Goal: Information Seeking & Learning: Learn about a topic

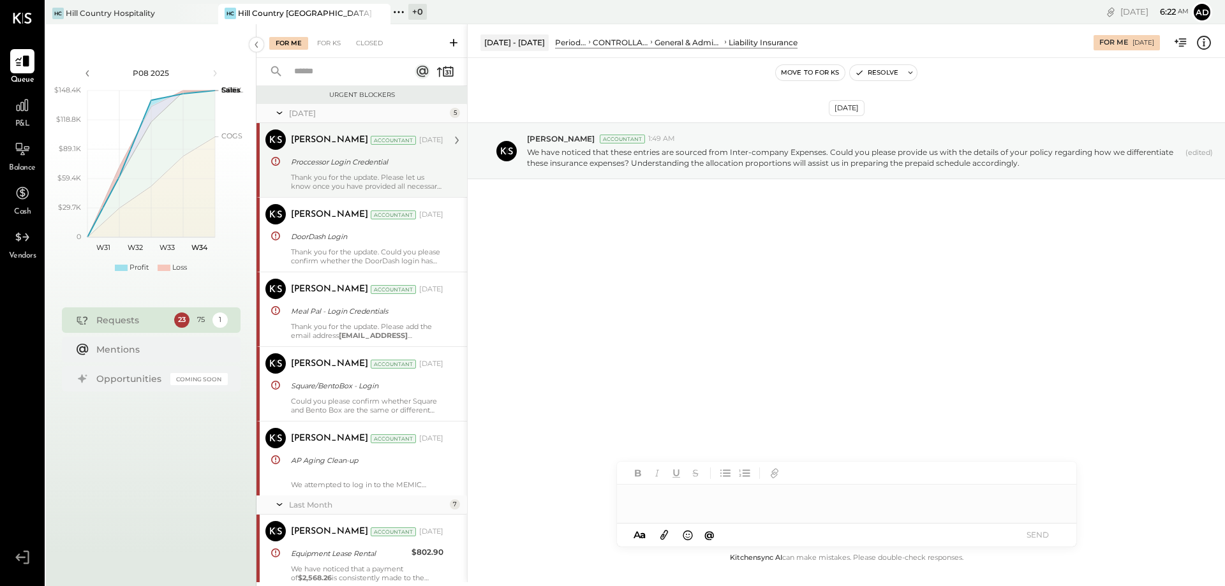
click at [345, 165] on div "Proccessor Login Credential" at bounding box center [365, 162] width 149 height 13
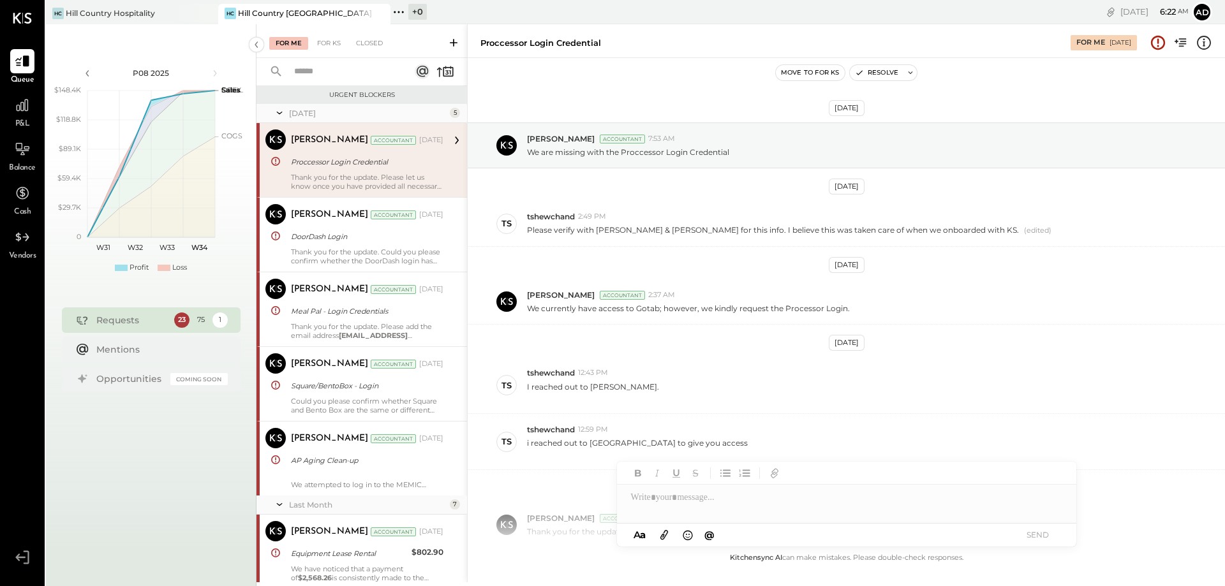
scroll to position [93, 0]
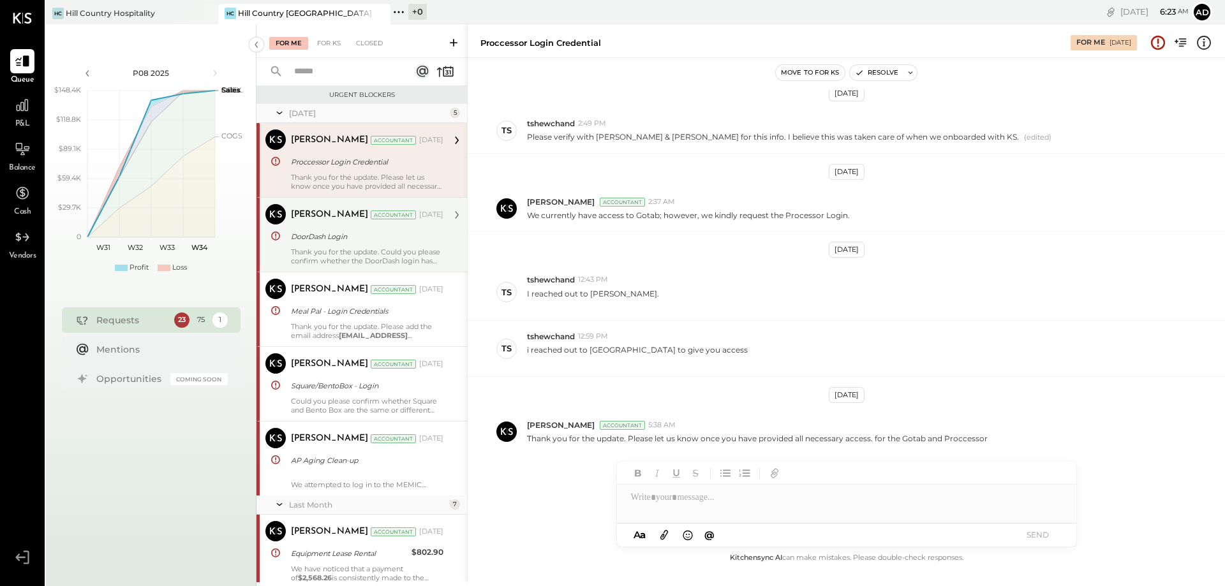
click at [330, 245] on div "[PERSON_NAME] Accountant [DATE] DoorDash Login Thank you for the update. Could …" at bounding box center [367, 234] width 152 height 61
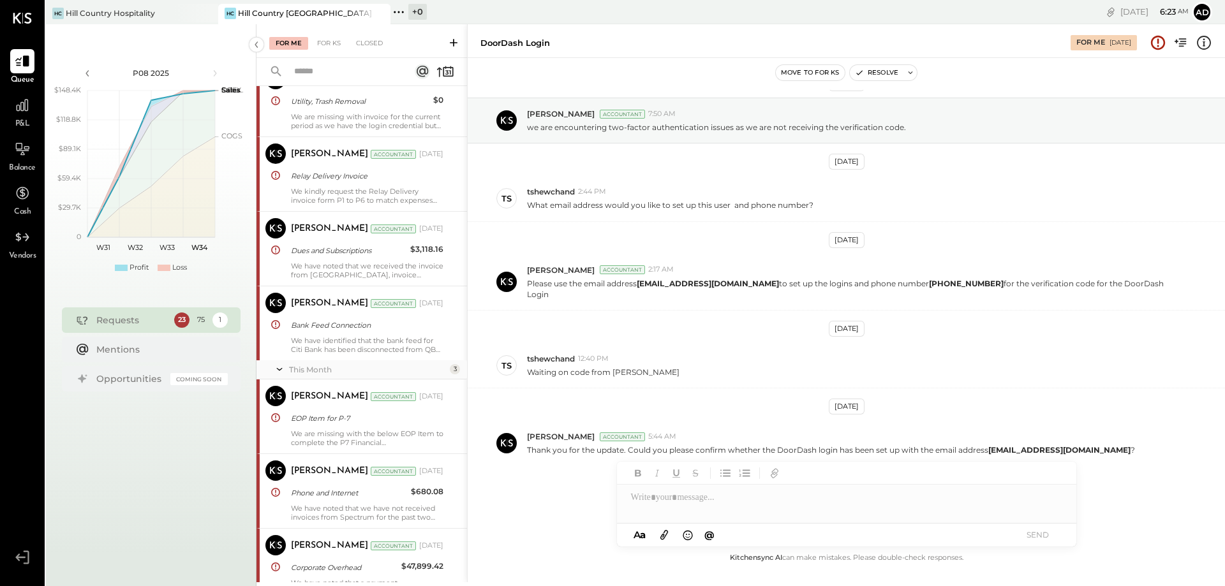
scroll to position [702, 0]
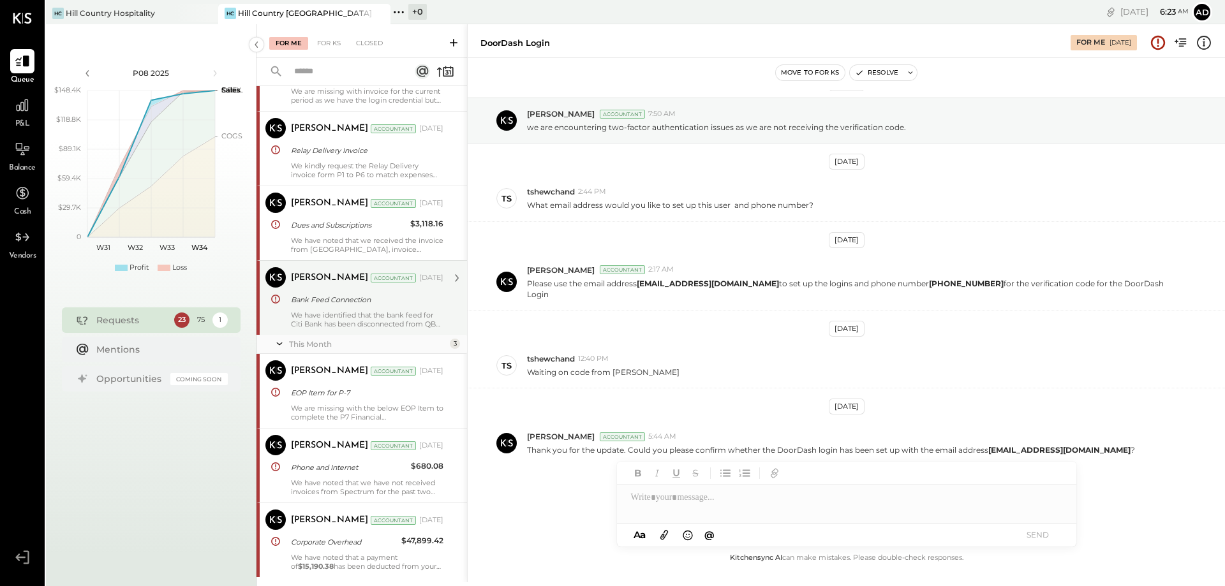
click at [383, 309] on div "[PERSON_NAME] Accountant [DATE] Bank Feed Connection We have identified that th…" at bounding box center [367, 297] width 152 height 61
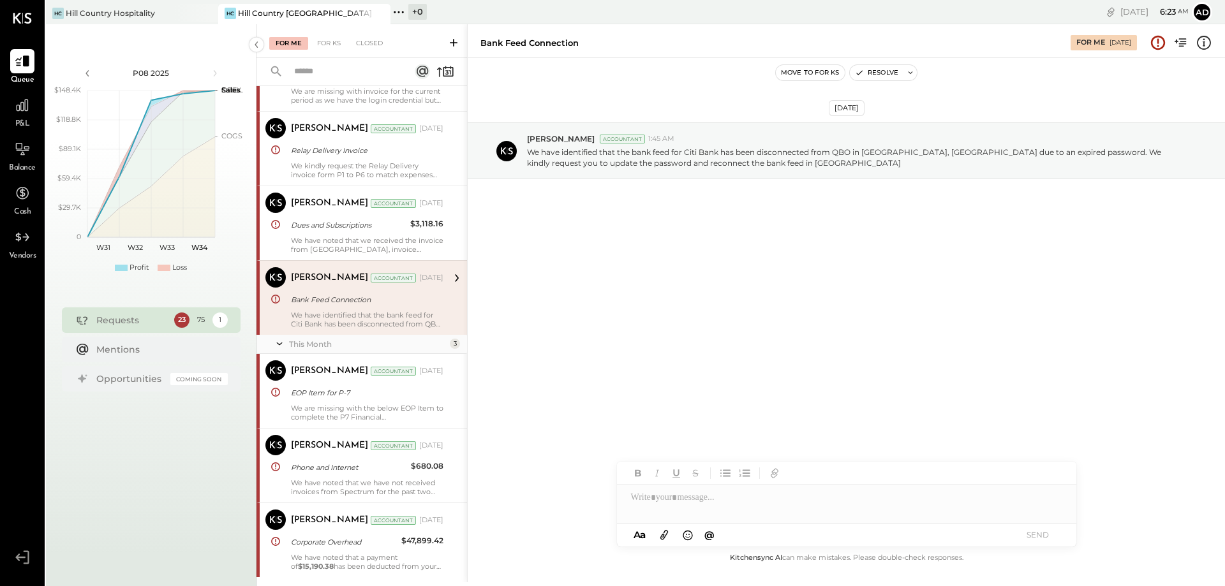
click at [399, 297] on div "Bank Feed Connection" at bounding box center [365, 299] width 149 height 13
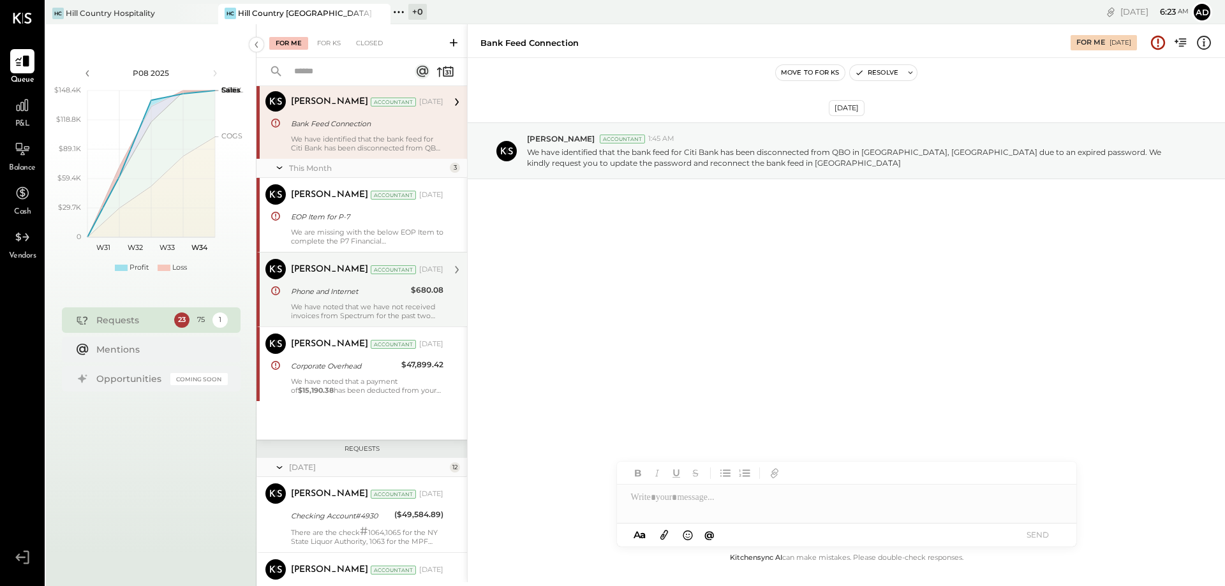
scroll to position [893, 0]
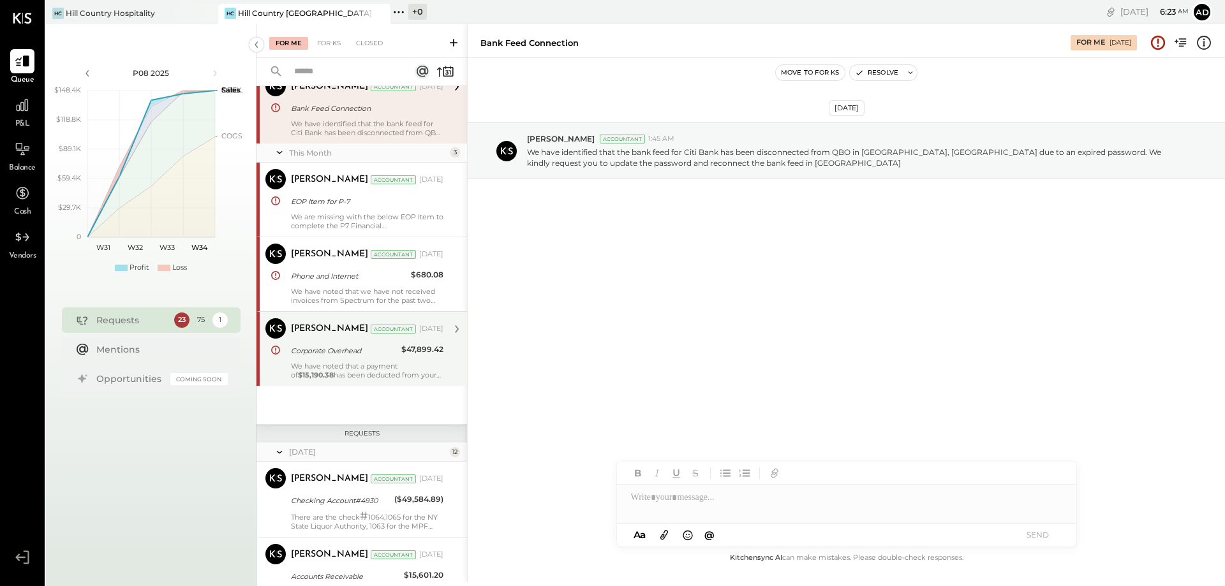
click at [384, 355] on div "Corporate Overhead" at bounding box center [344, 351] width 107 height 13
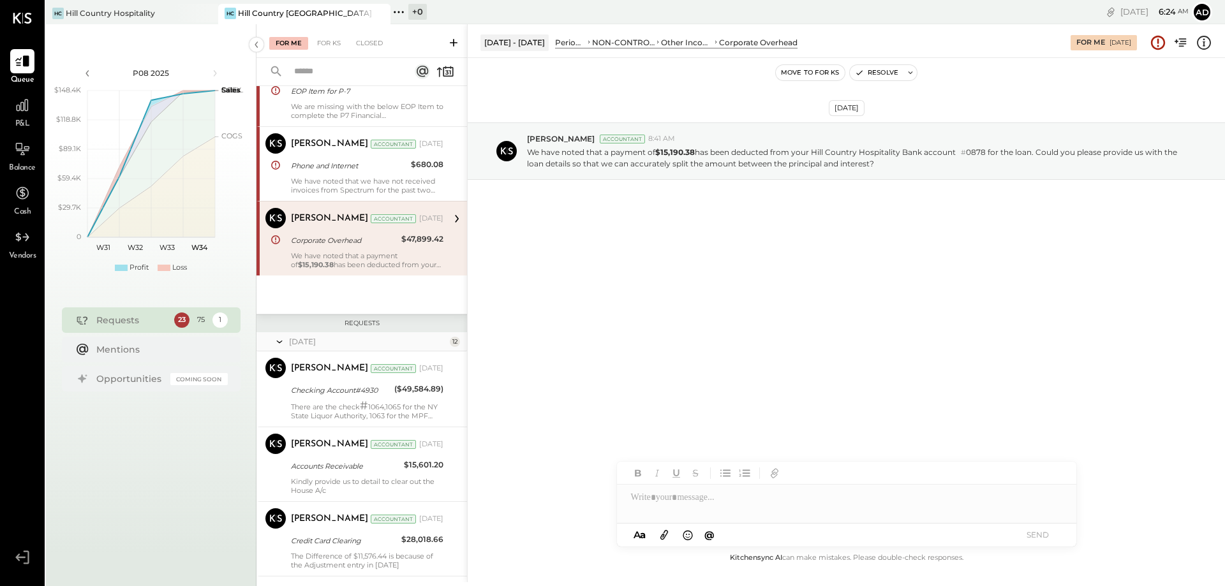
scroll to position [1021, 0]
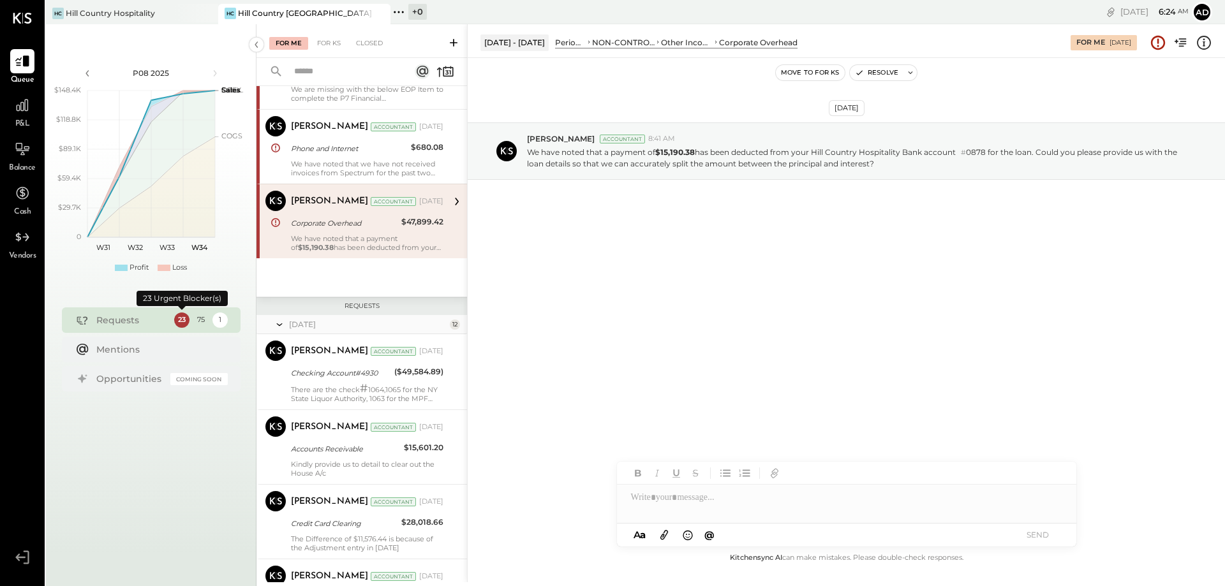
click at [182, 320] on div "23" at bounding box center [181, 320] width 15 height 15
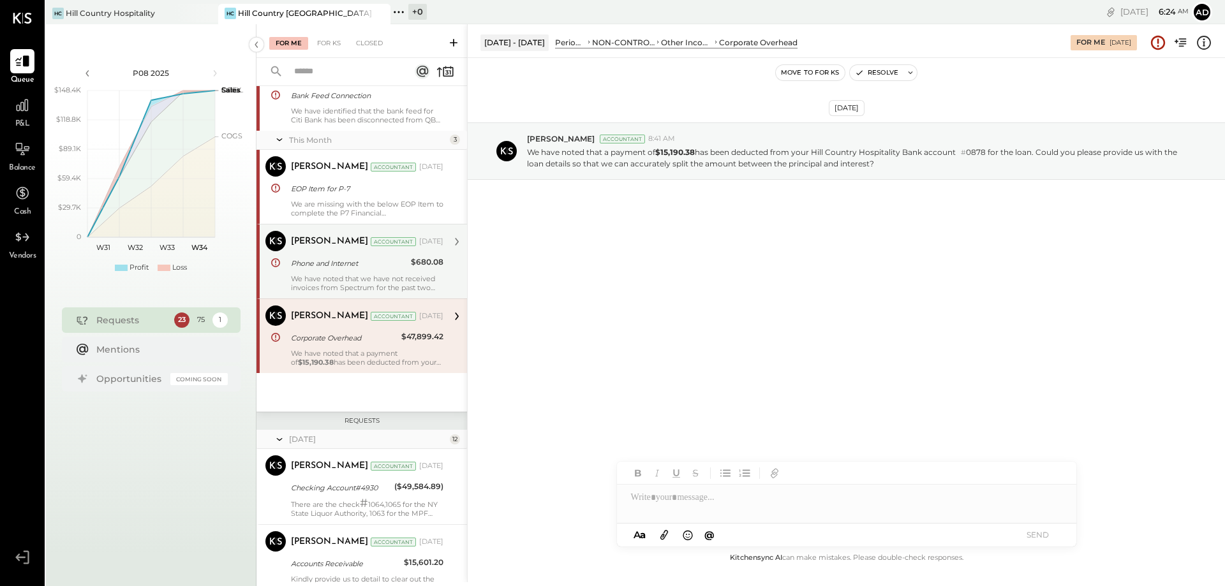
click at [341, 277] on div "We have noted that we have not received invoices from Spectrum for the past two…" at bounding box center [367, 283] width 152 height 18
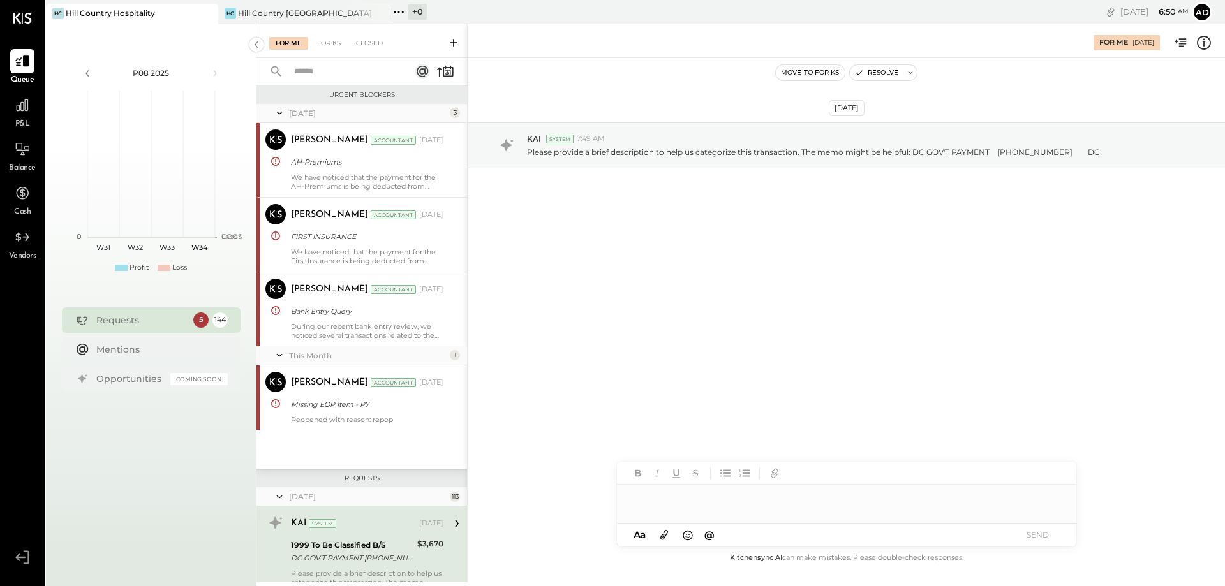
scroll to position [214, 0]
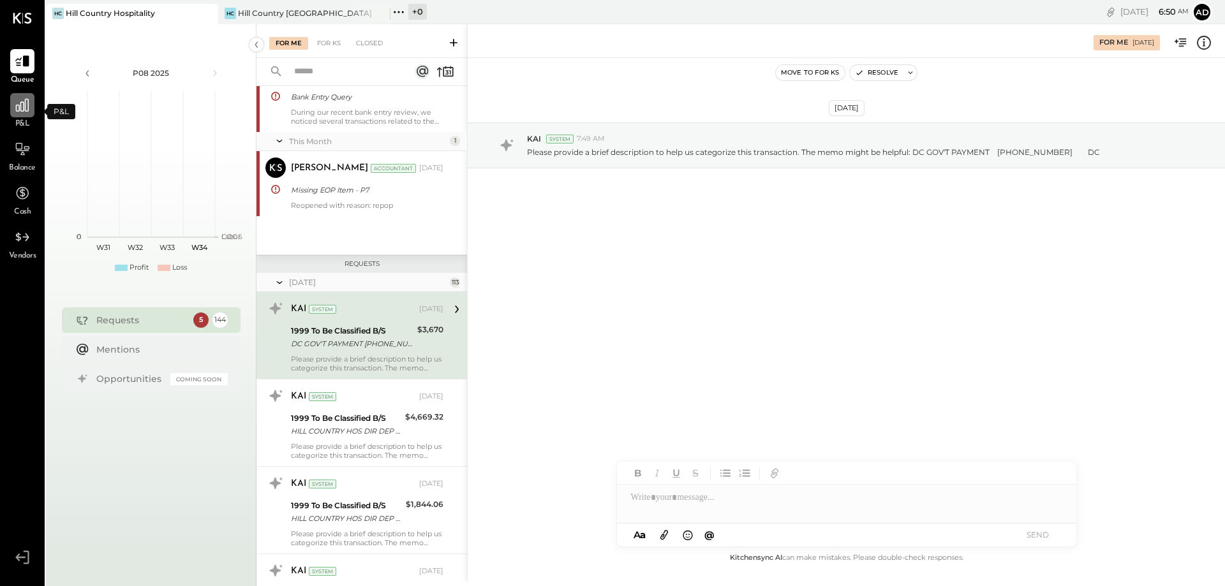
click at [17, 112] on icon at bounding box center [22, 105] width 17 height 17
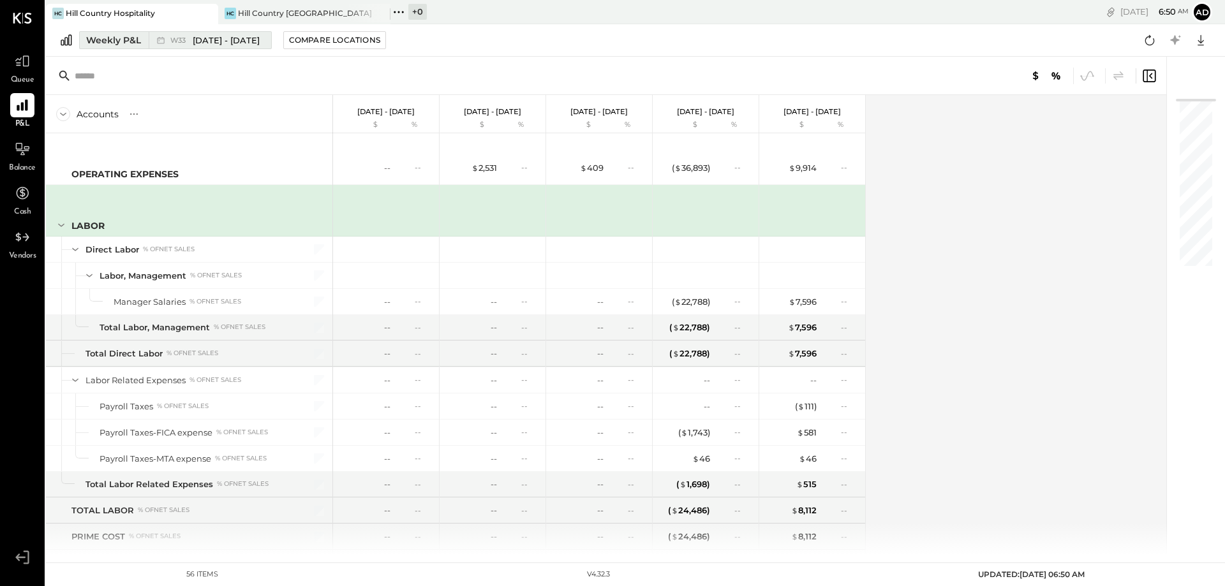
click at [215, 36] on span "Aug 11 - 17, 2025" at bounding box center [226, 40] width 67 height 12
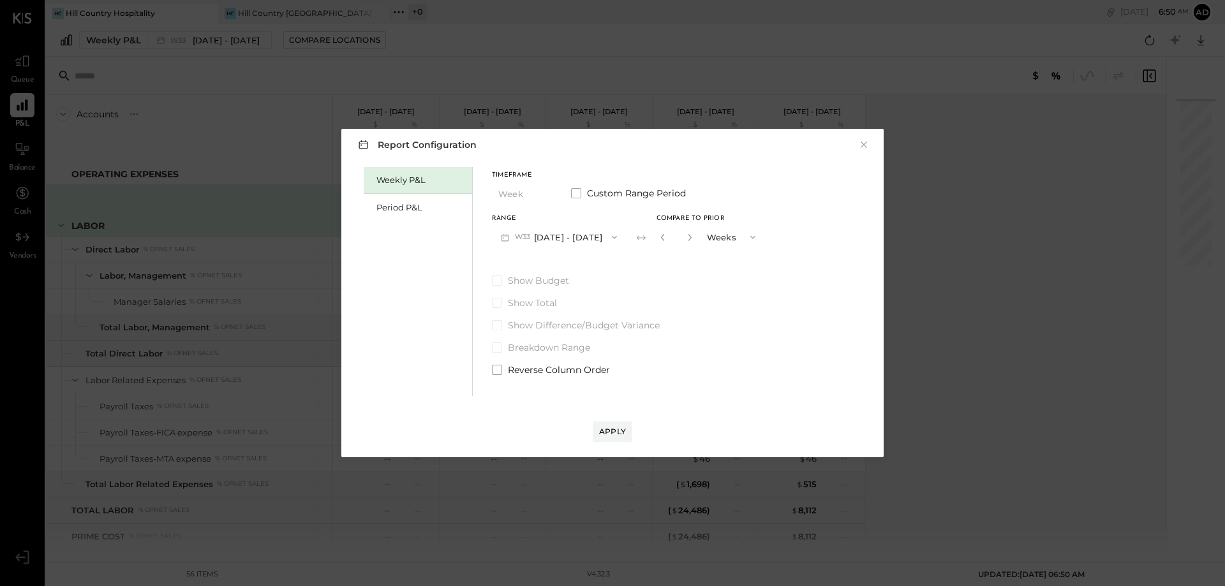
click at [440, 183] on div "Weekly P&L" at bounding box center [420, 180] width 89 height 12
click at [418, 207] on div "Period P&L" at bounding box center [420, 208] width 89 height 12
click at [397, 183] on div "Weekly P&L" at bounding box center [420, 180] width 89 height 12
click at [620, 237] on icon "button" at bounding box center [615, 237] width 10 height 10
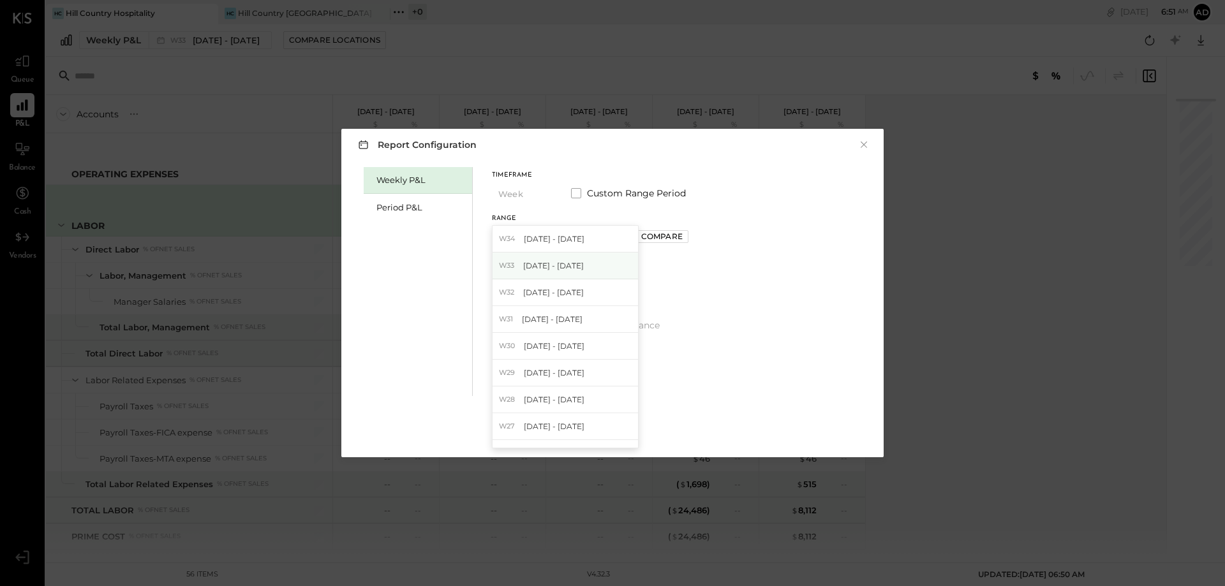
click at [594, 266] on div "W33 Aug 11 - 17, 2025" at bounding box center [565, 266] width 145 height 27
click at [658, 240] on div "Compare" at bounding box center [661, 236] width 41 height 11
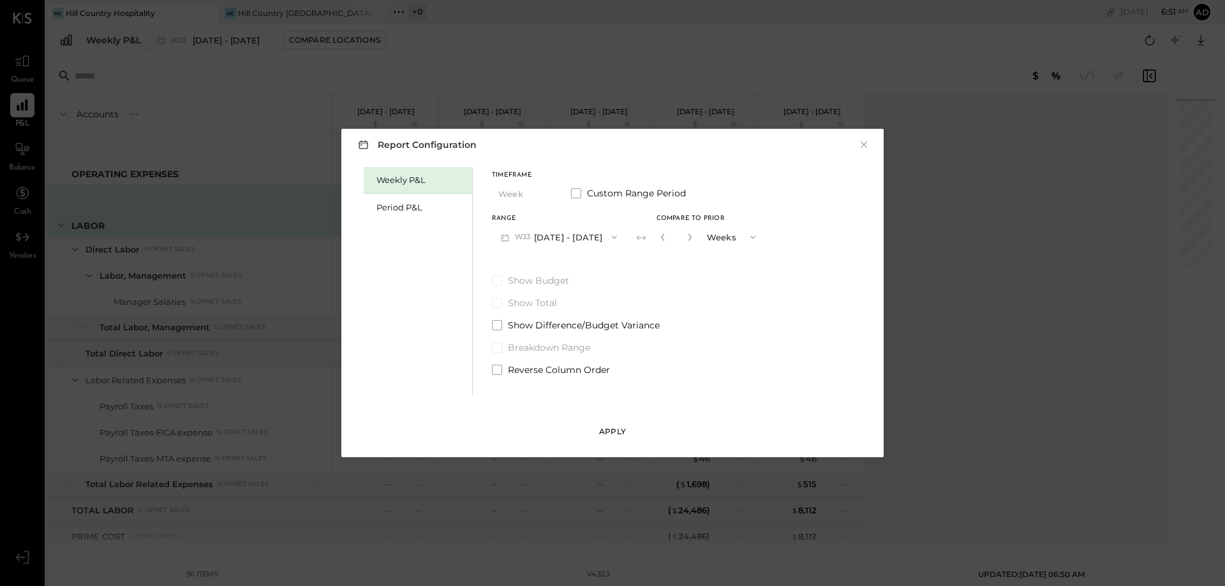
click at [613, 424] on button "Apply" at bounding box center [613, 432] width 40 height 20
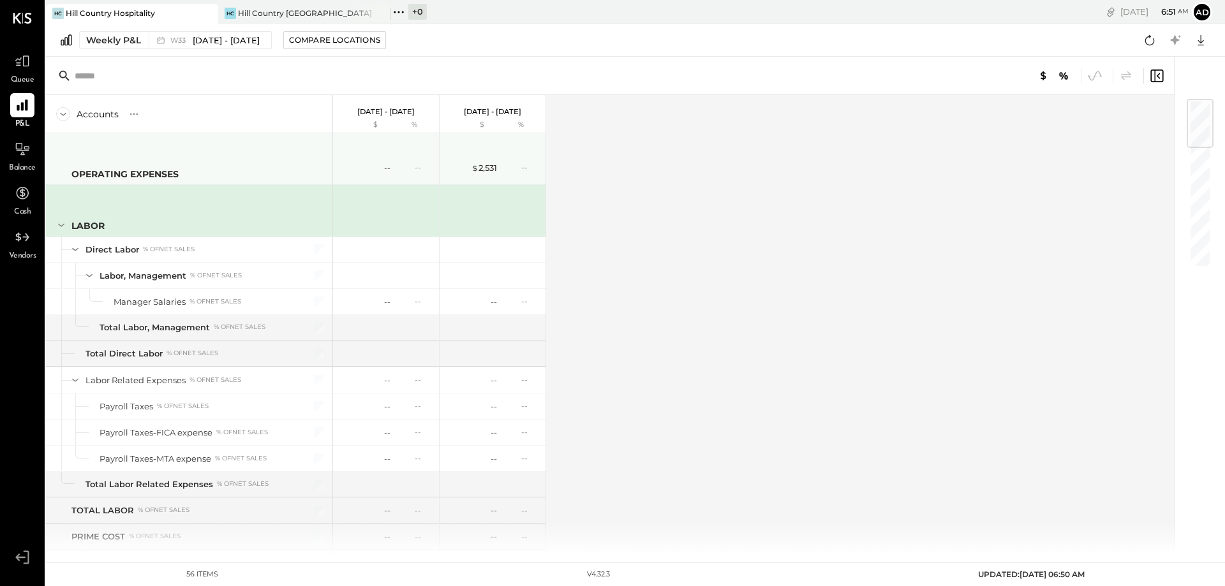
click at [372, 170] on div "--" at bounding box center [364, 168] width 51 height 12
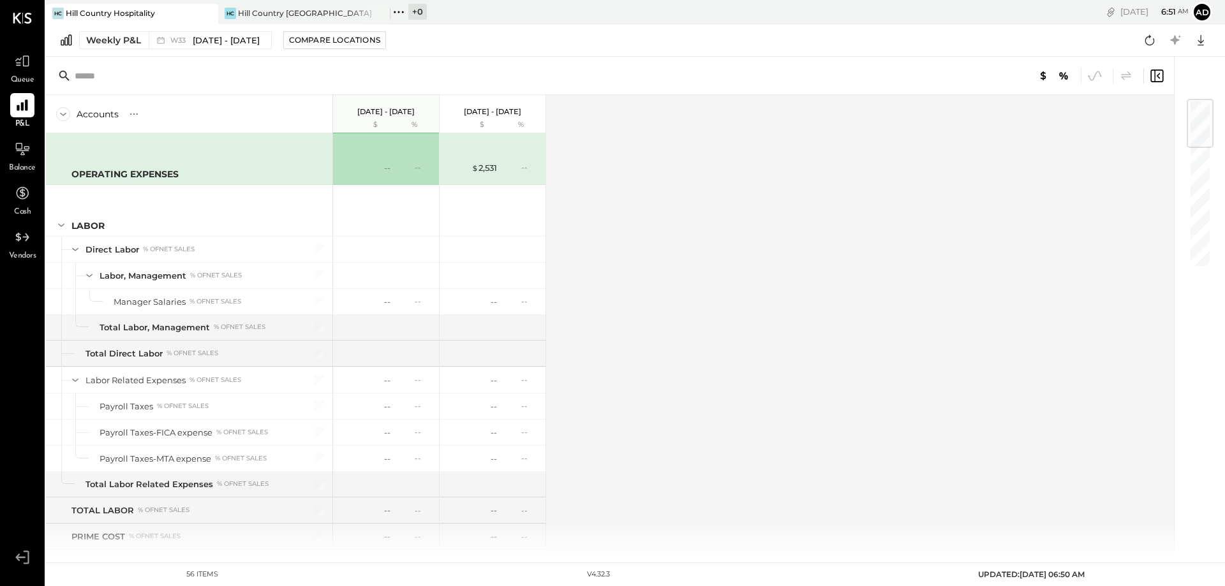
click at [61, 114] on icon at bounding box center [63, 114] width 6 height 3
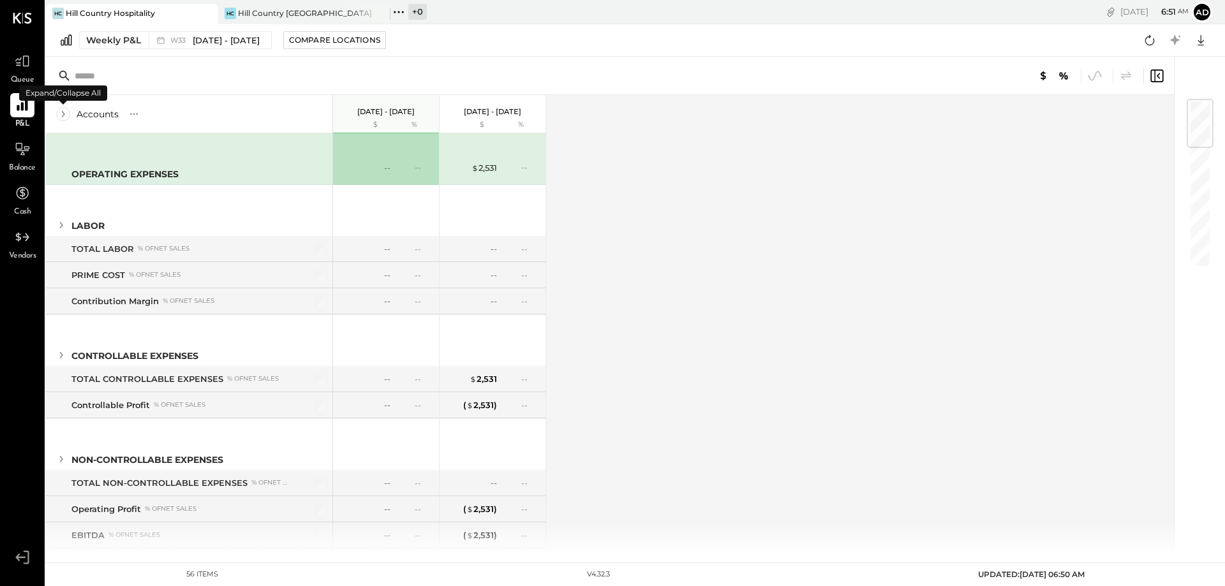
click at [61, 115] on icon at bounding box center [63, 114] width 14 height 14
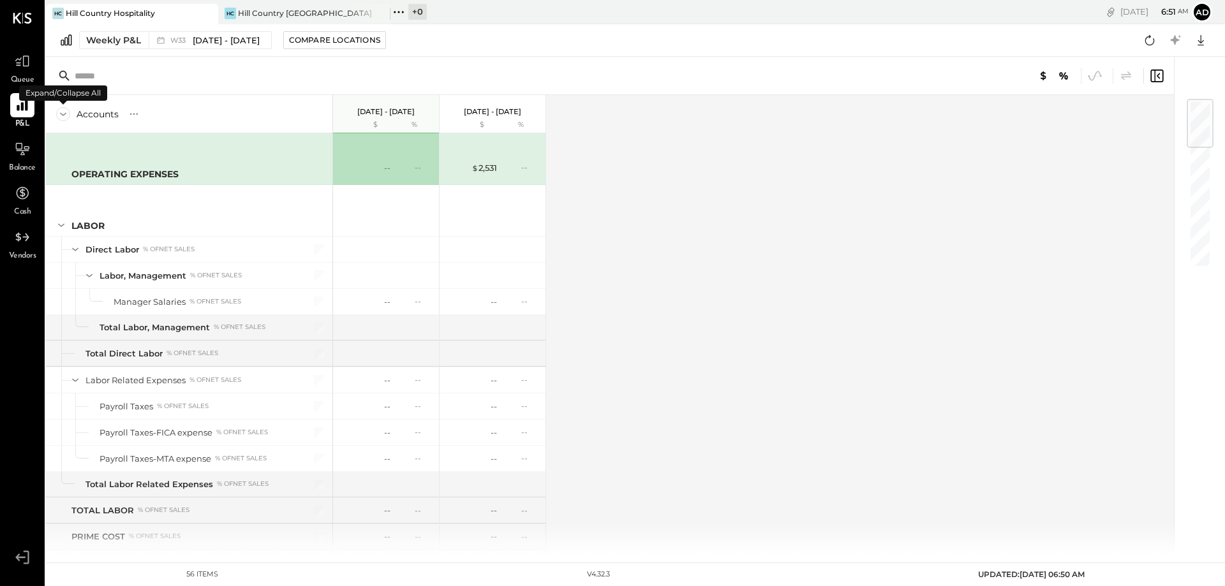
click at [61, 115] on icon at bounding box center [63, 114] width 14 height 14
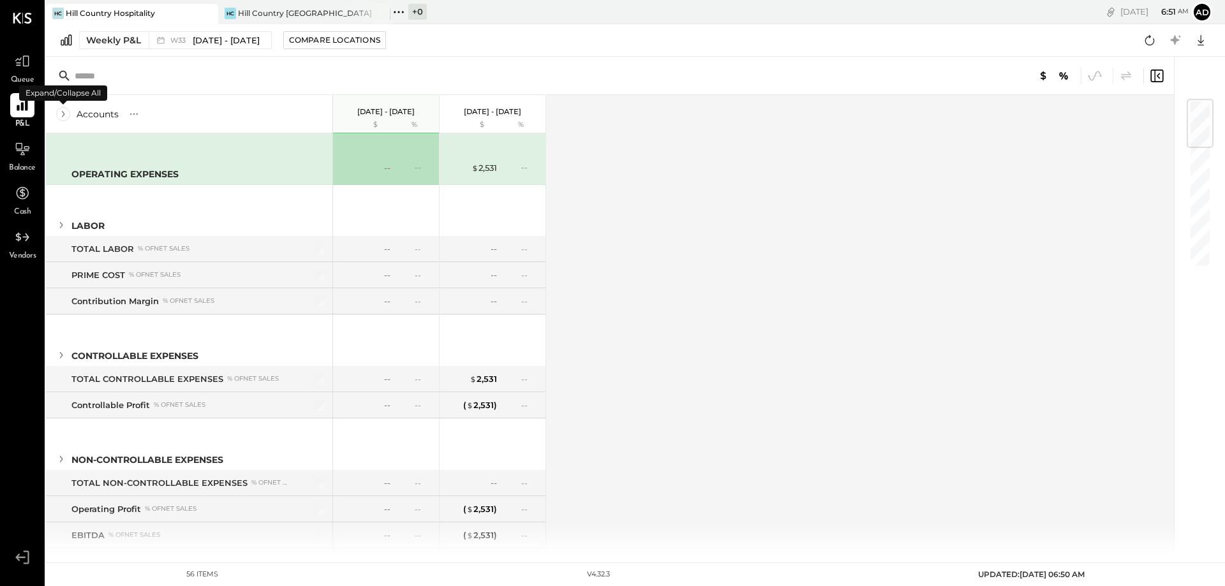
click at [61, 115] on icon at bounding box center [63, 114] width 14 height 14
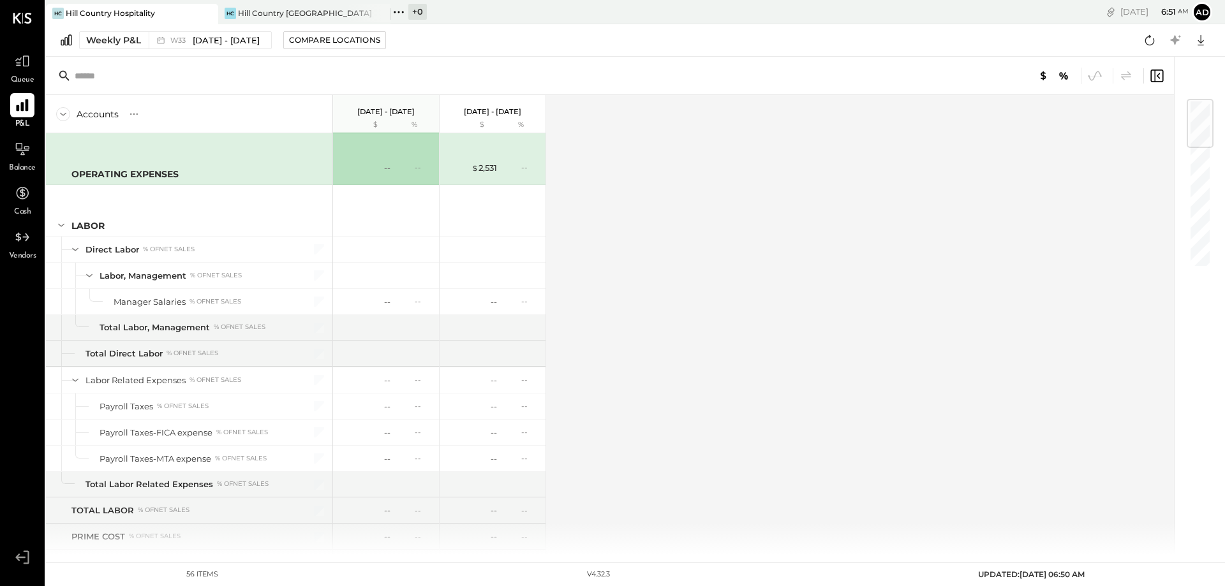
click at [17, 108] on icon at bounding box center [22, 106] width 12 height 12
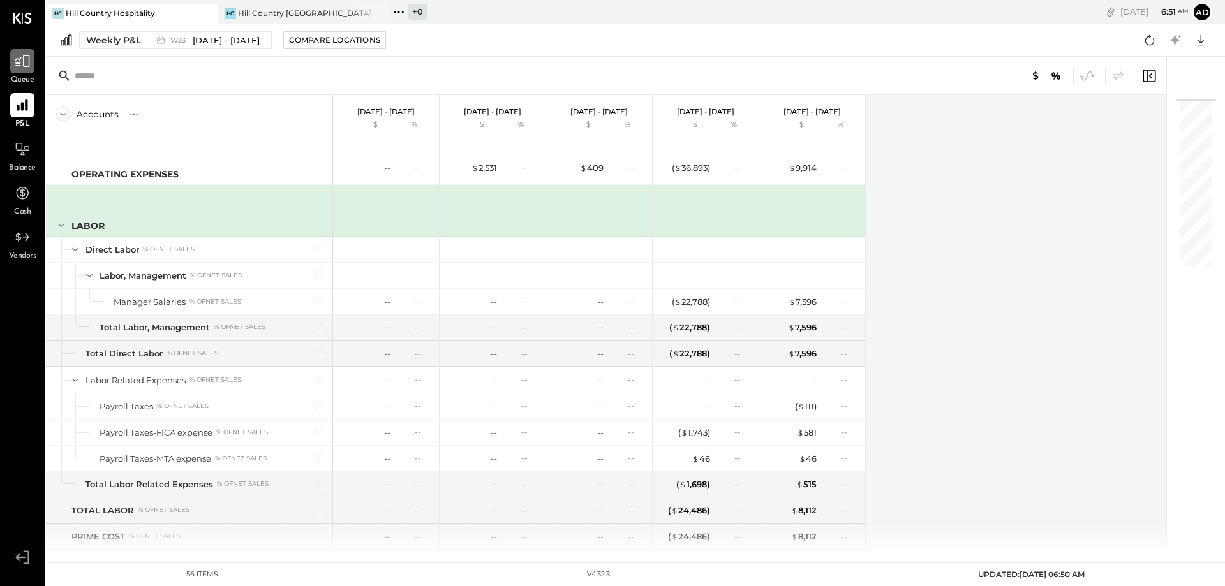
click at [27, 60] on icon at bounding box center [22, 61] width 17 height 17
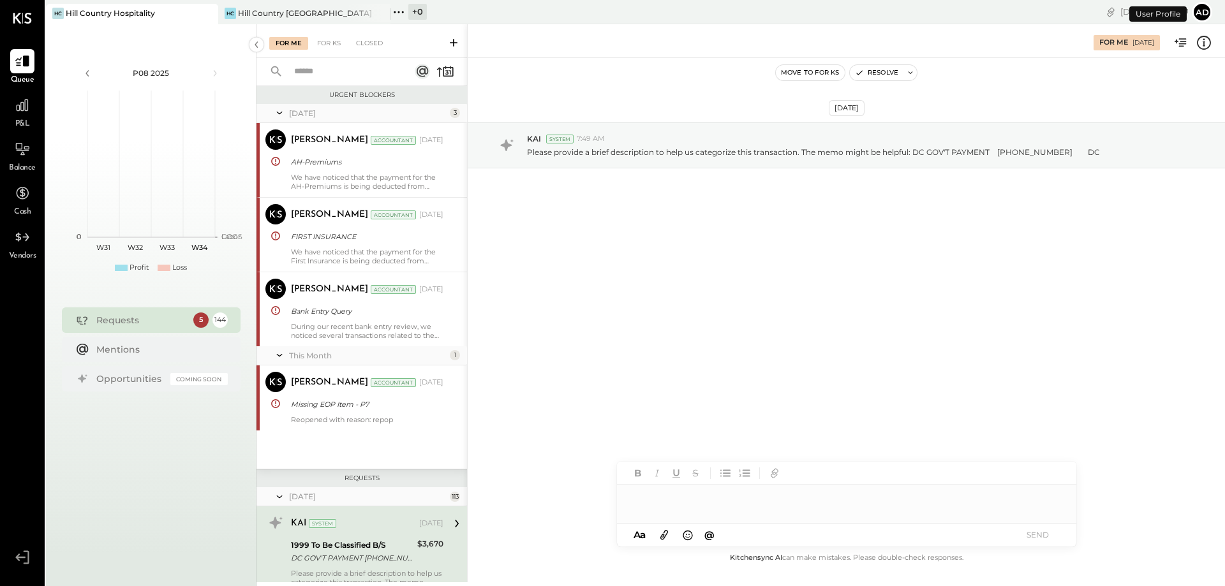
scroll to position [214, 0]
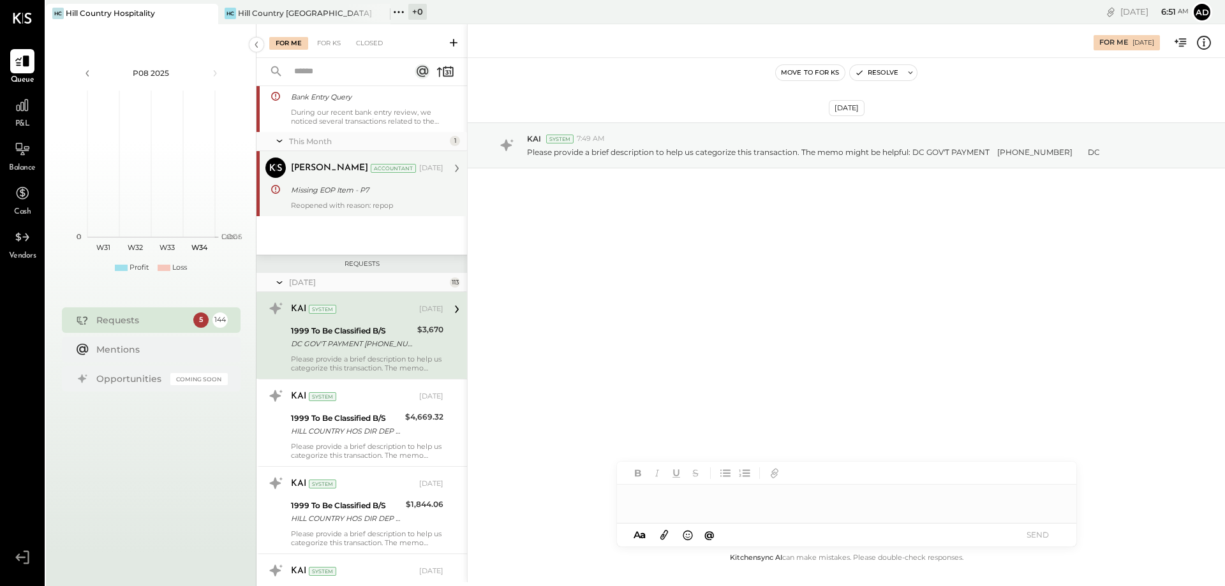
click at [349, 188] on div "Missing EOP Item - P7" at bounding box center [365, 190] width 149 height 13
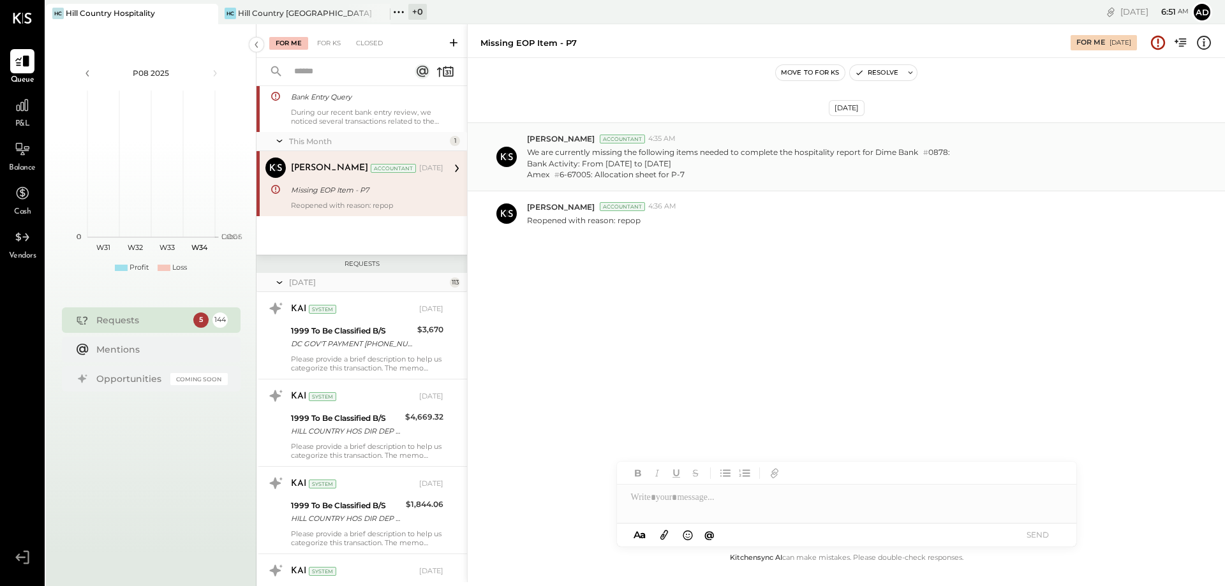
click at [598, 162] on p "We are currently missing the following items needed to complete the hospitality…" at bounding box center [738, 164] width 423 height 34
click at [601, 138] on div "Accountant" at bounding box center [622, 139] width 45 height 9
click at [337, 109] on div "During our recent bank entry review, we noticed several transactions related to…" at bounding box center [367, 117] width 152 height 18
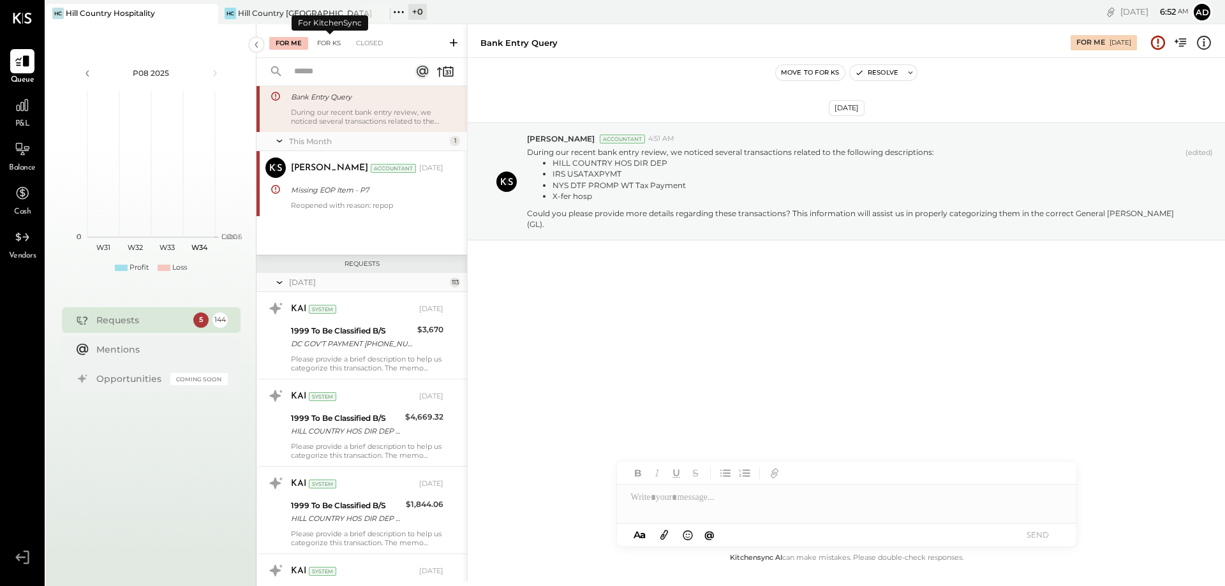
click at [330, 42] on div "For KS" at bounding box center [329, 43] width 36 height 13
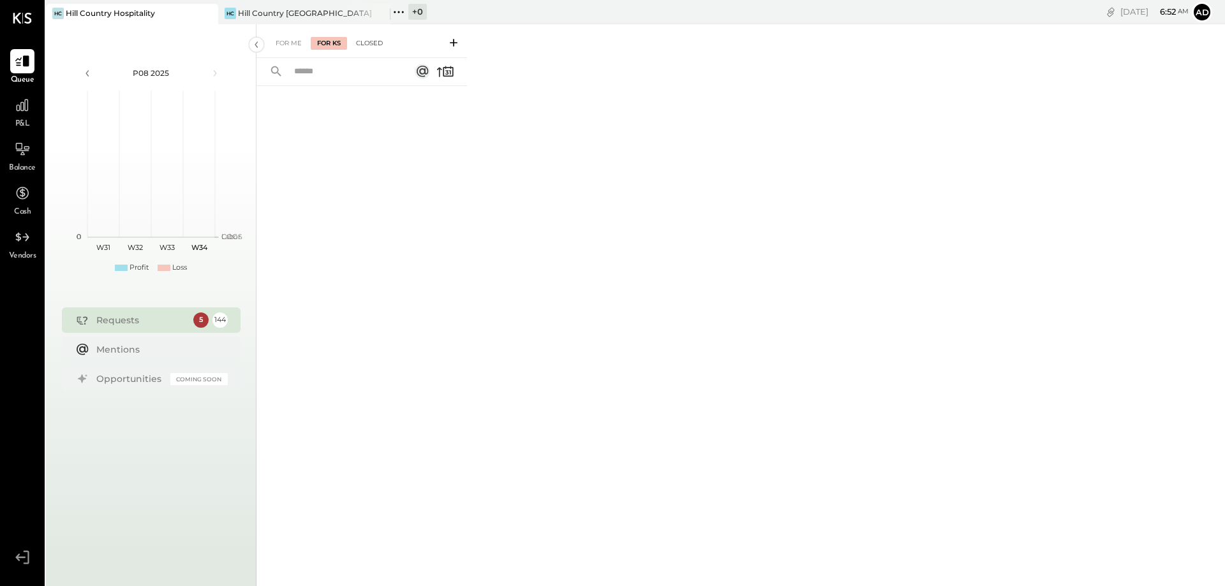
click at [368, 43] on div "Closed" at bounding box center [370, 43] width 40 height 13
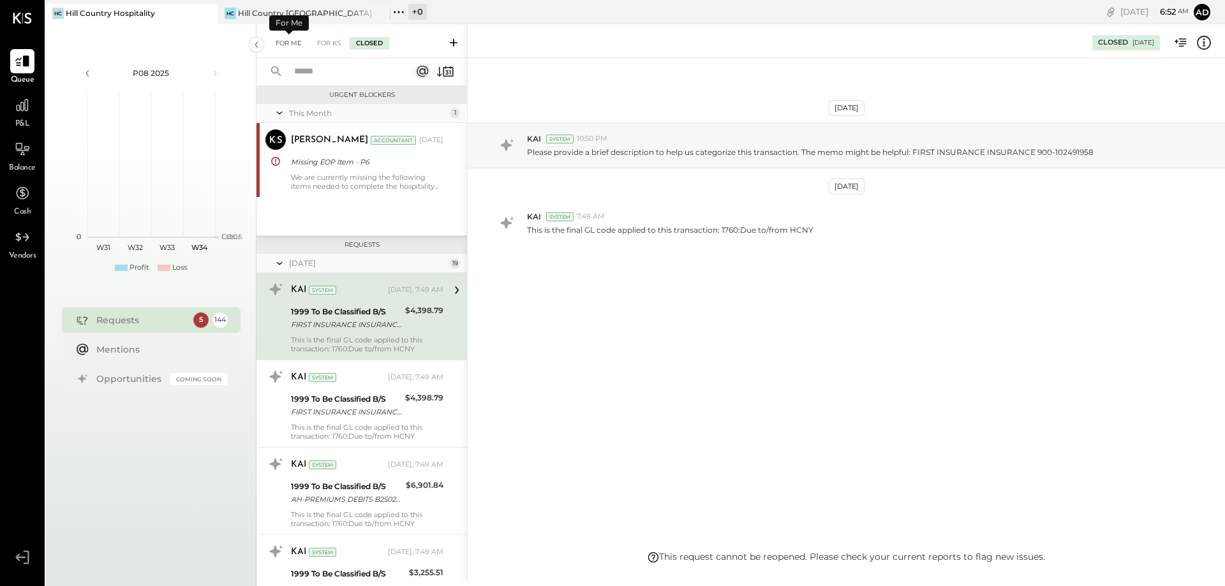
click at [276, 42] on div "For Me" at bounding box center [288, 43] width 39 height 13
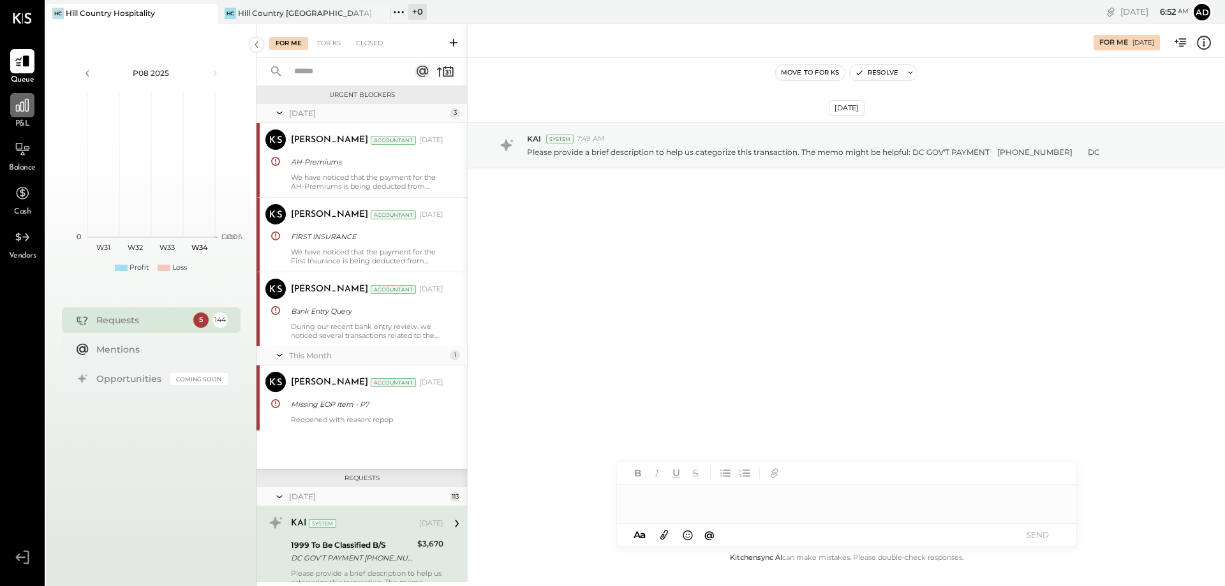
scroll to position [214, 0]
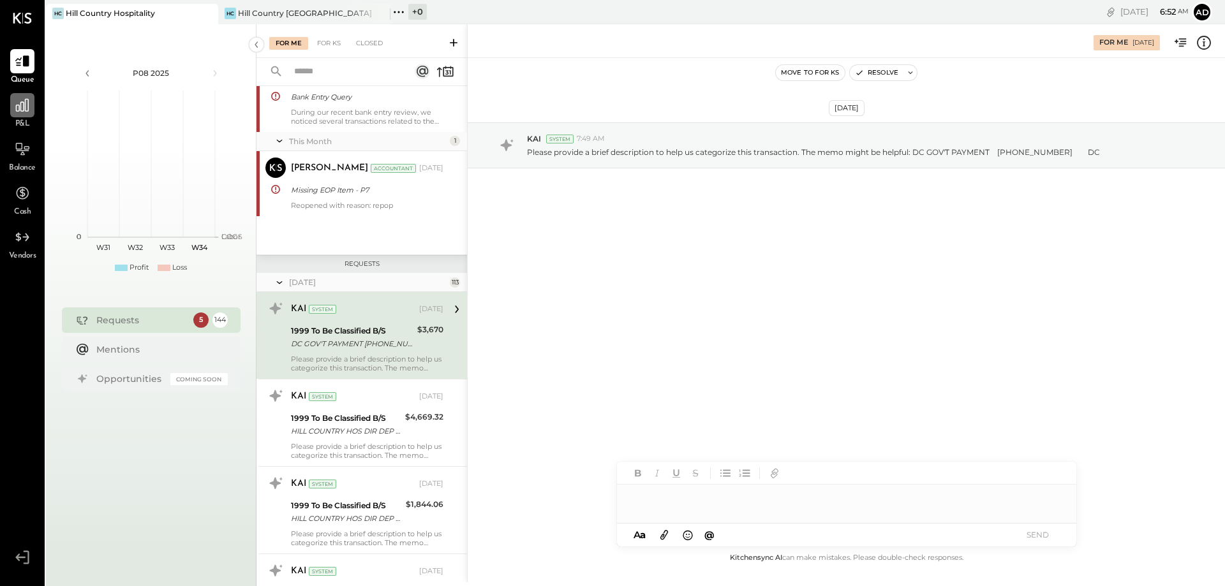
click at [29, 114] on icon at bounding box center [22, 105] width 17 height 17
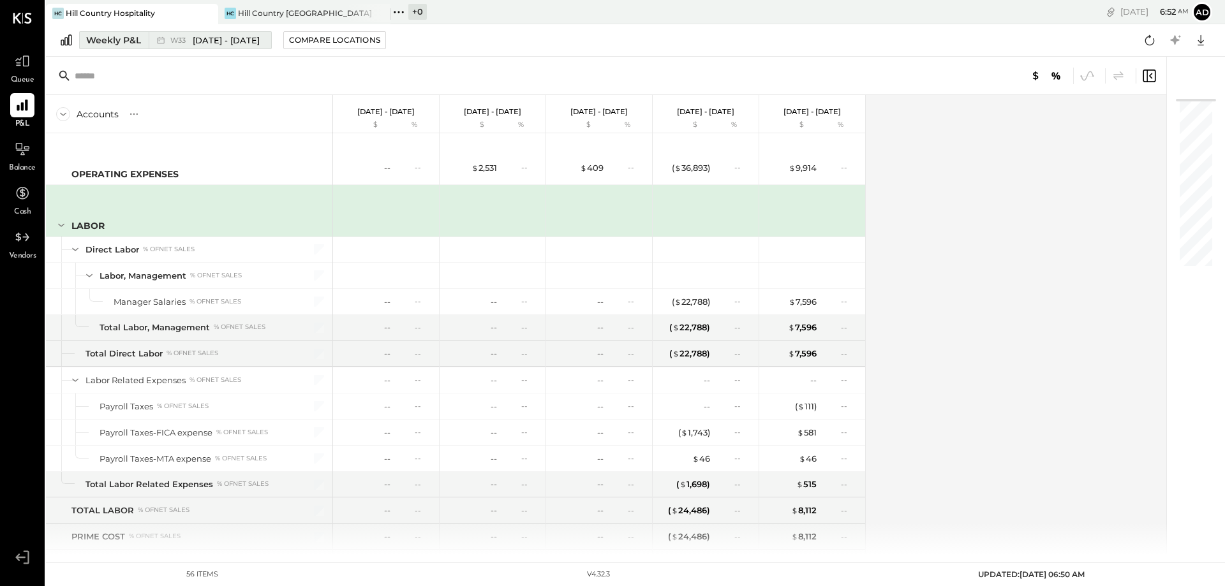
click at [234, 41] on span "Aug 11 - 17, 2025" at bounding box center [226, 40] width 67 height 12
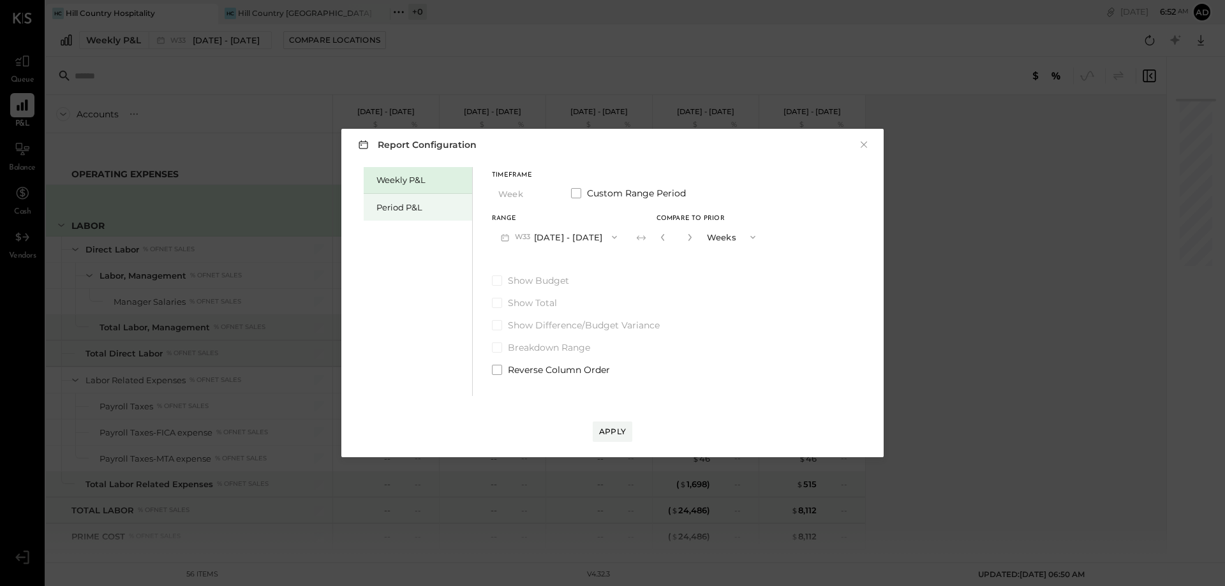
click at [417, 207] on div "Period P&L" at bounding box center [420, 208] width 89 height 12
click at [602, 431] on div "Apply" at bounding box center [612, 431] width 27 height 11
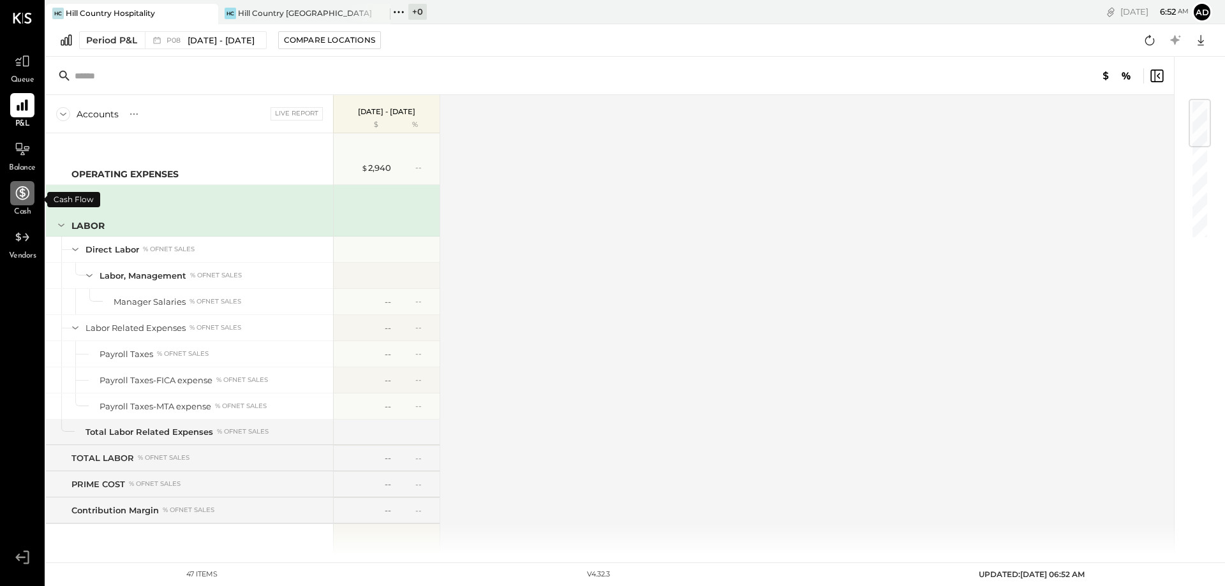
click at [29, 202] on div at bounding box center [22, 193] width 24 height 24
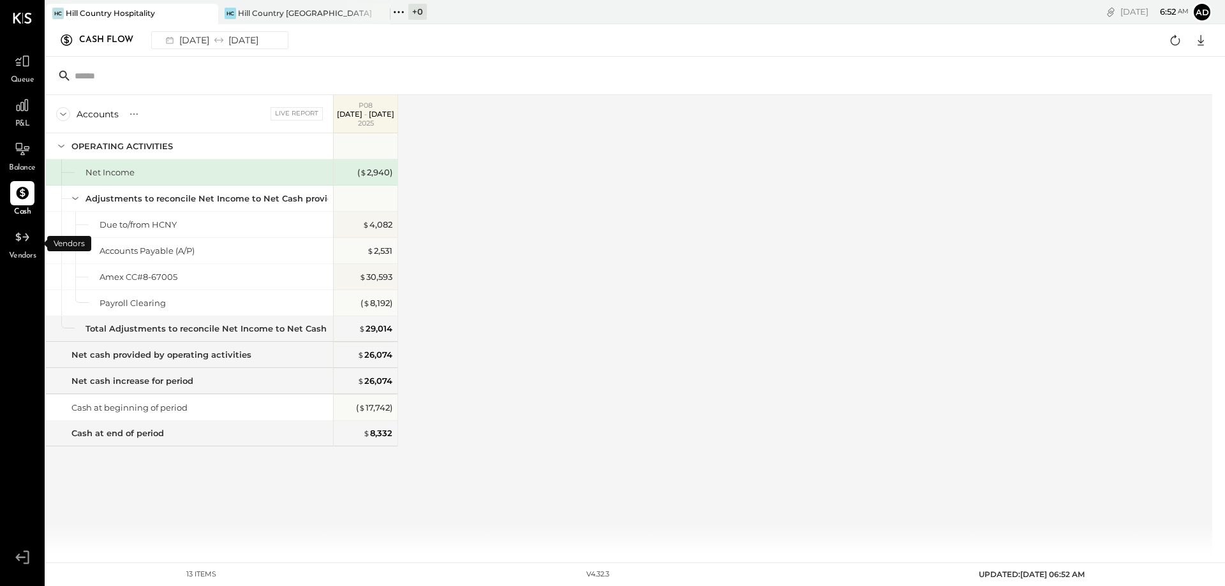
click at [32, 254] on span "Vendors" at bounding box center [22, 256] width 27 height 11
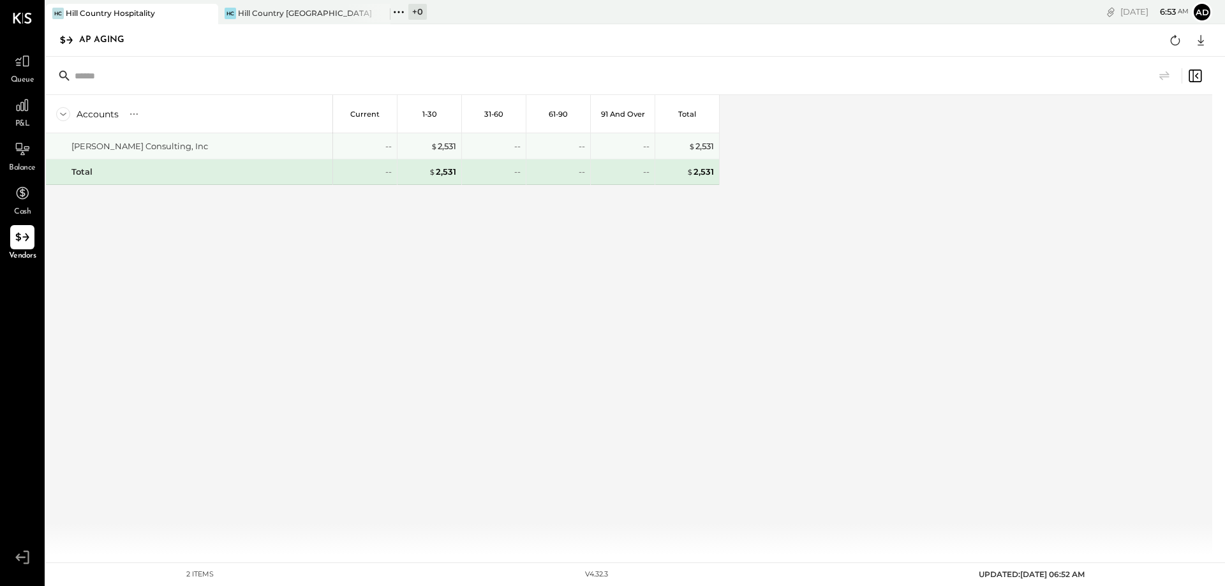
click at [178, 145] on div "Brian J Mcanneny Consulting, Inc" at bounding box center [139, 146] width 137 height 12
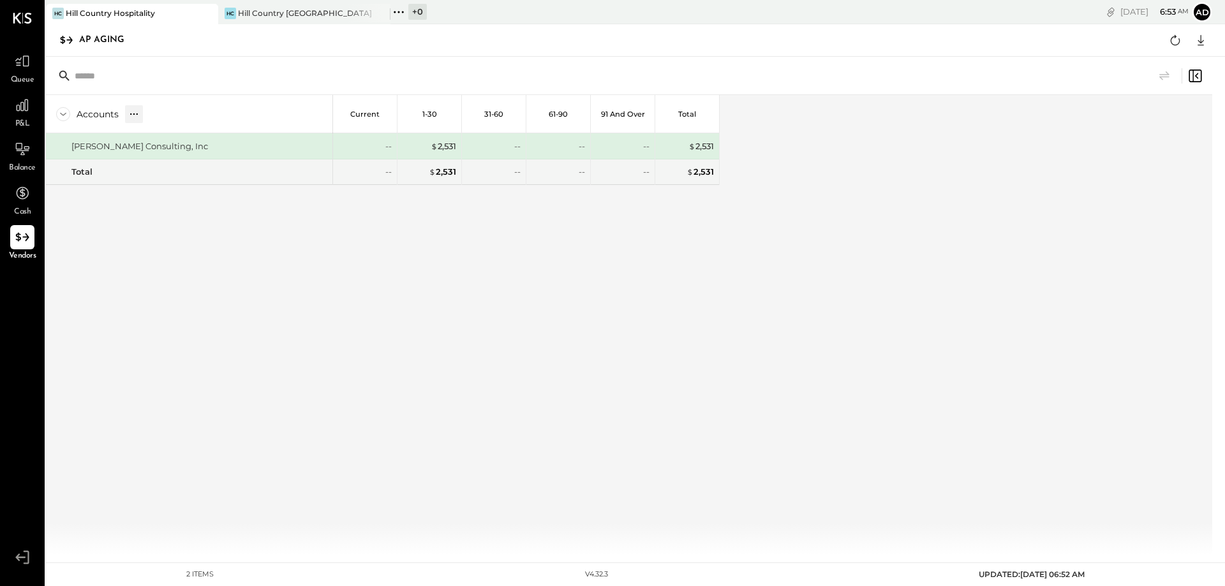
click at [129, 117] on icon at bounding box center [134, 114] width 13 height 13
click at [54, 113] on div "Accounts S % GL" at bounding box center [189, 114] width 287 height 38
